Goal: Transaction & Acquisition: Purchase product/service

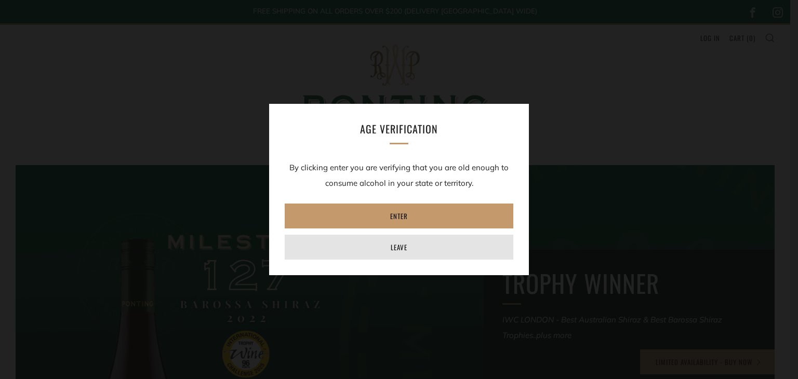
click at [409, 244] on link "Leave" at bounding box center [399, 247] width 229 height 25
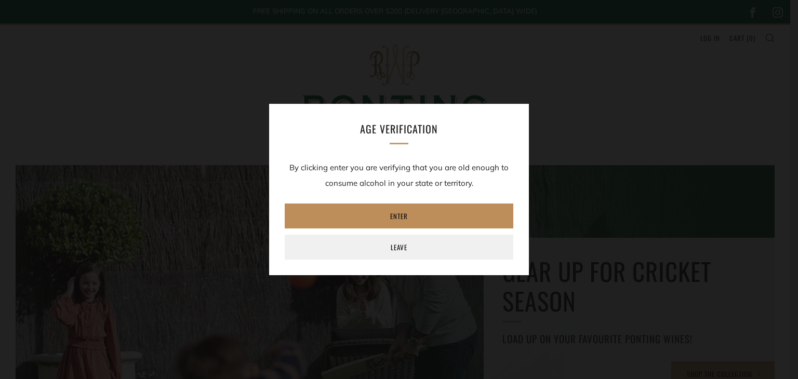
click at [370, 219] on link "Enter" at bounding box center [399, 216] width 229 height 25
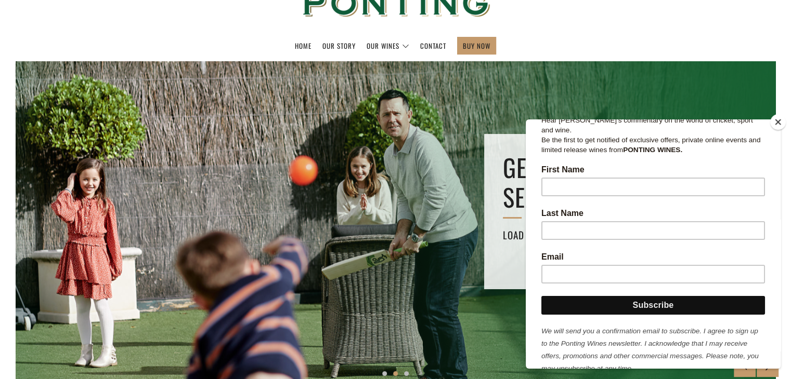
scroll to position [176, 0]
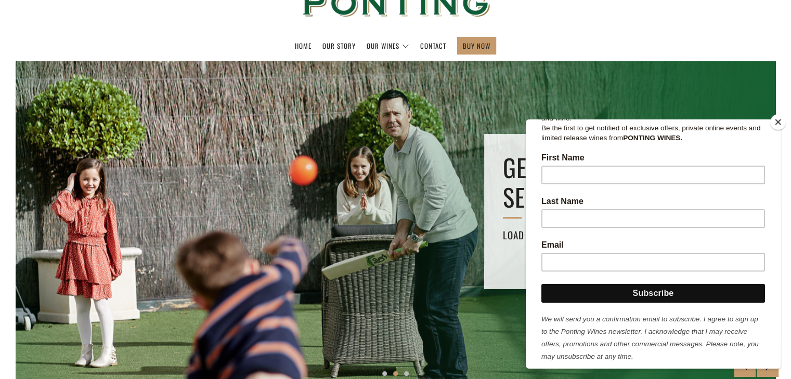
click at [778, 123] on button "Close" at bounding box center [778, 122] width 16 height 16
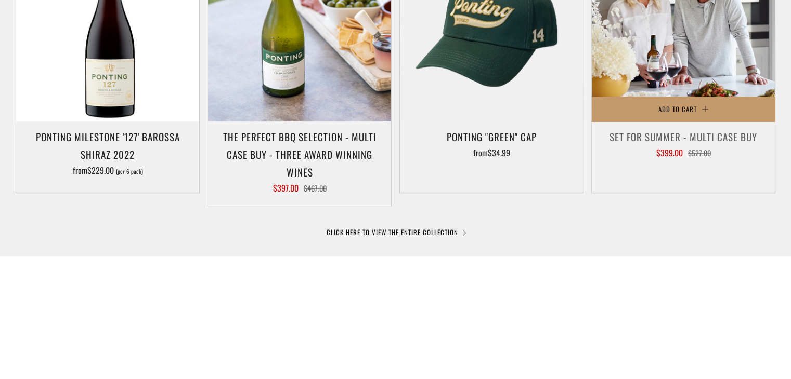
scroll to position [728, 0]
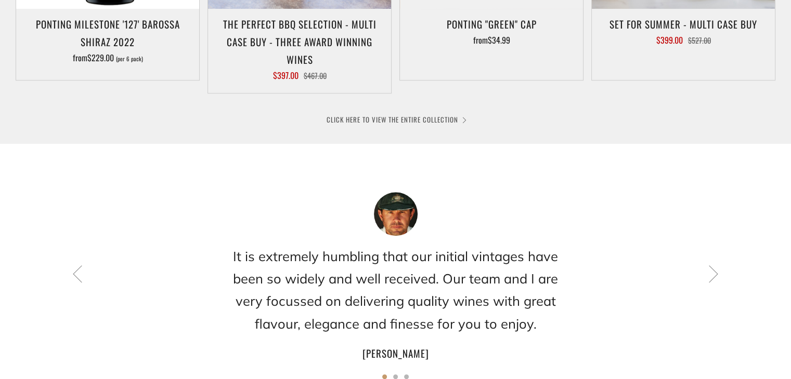
click at [415, 115] on link "CLICK HERE TO VIEW THE ENTIRE COLLECTION" at bounding box center [395, 119] width 138 height 10
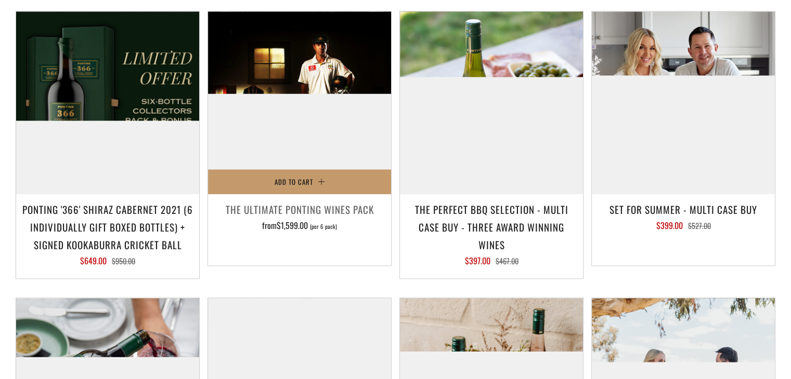
scroll to position [988, 0]
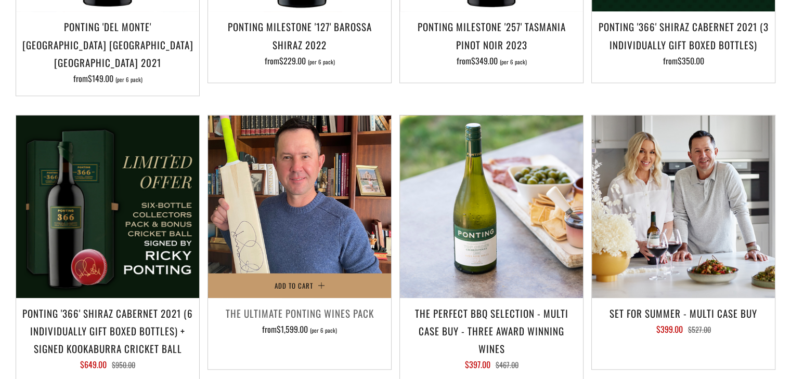
click at [305, 136] on img at bounding box center [299, 206] width 183 height 183
